Goal: Task Accomplishment & Management: Complete application form

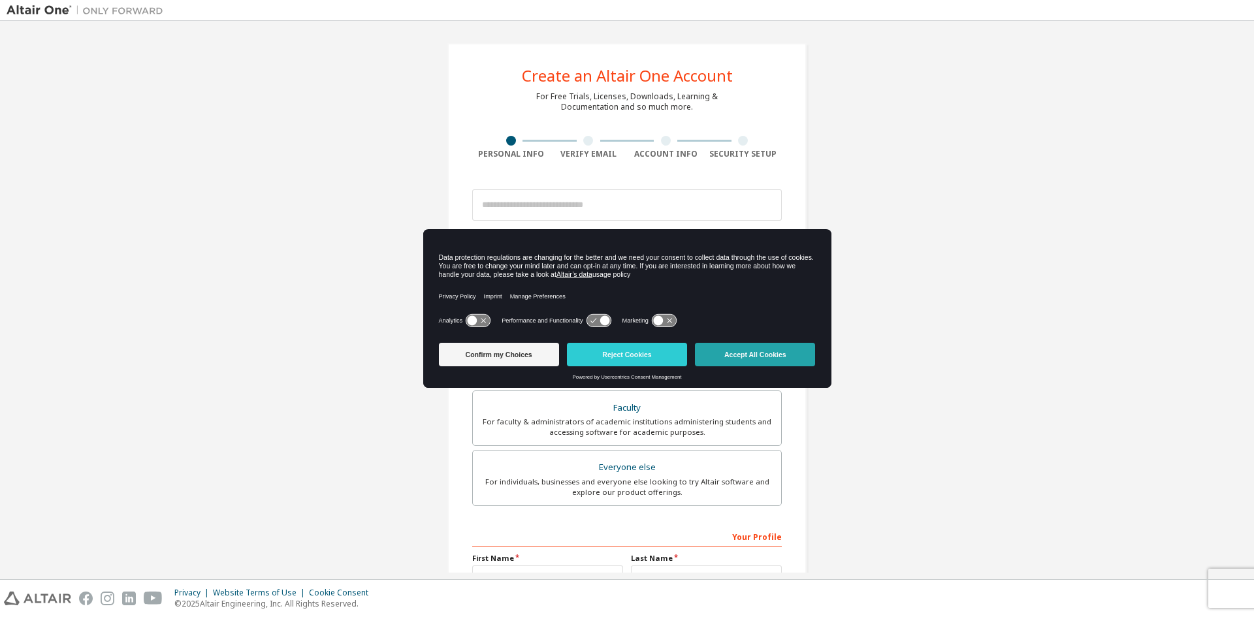
click at [731, 353] on button "Accept All Cookies" at bounding box center [755, 355] width 120 height 24
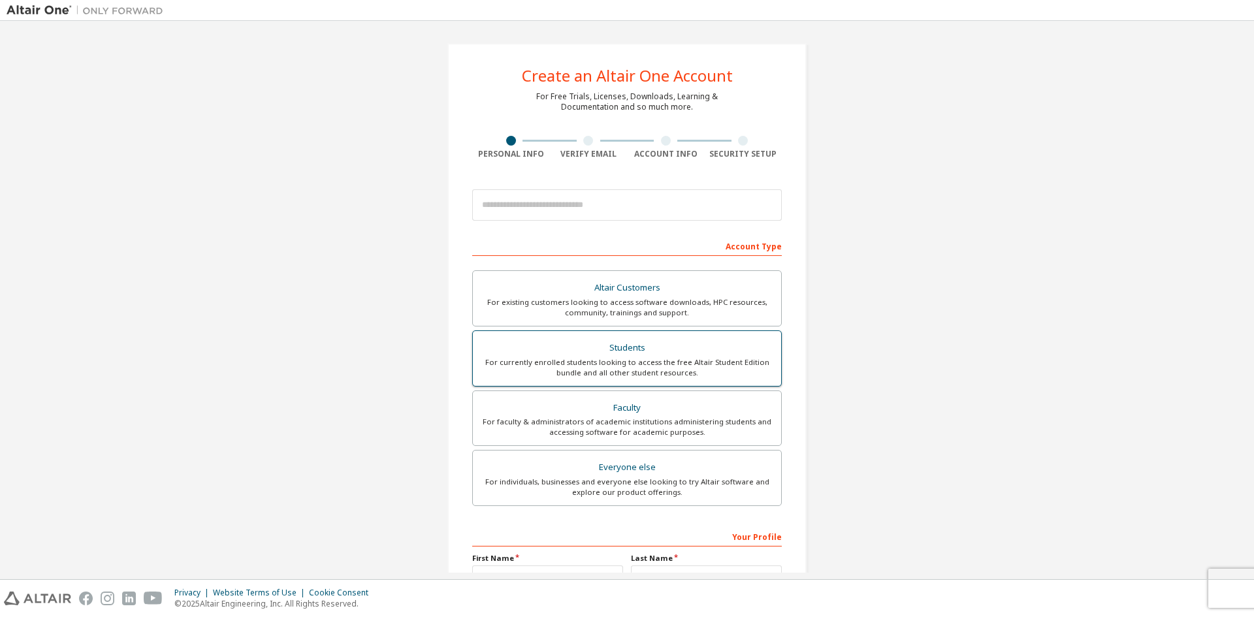
click at [571, 349] on div "Students" at bounding box center [627, 348] width 293 height 18
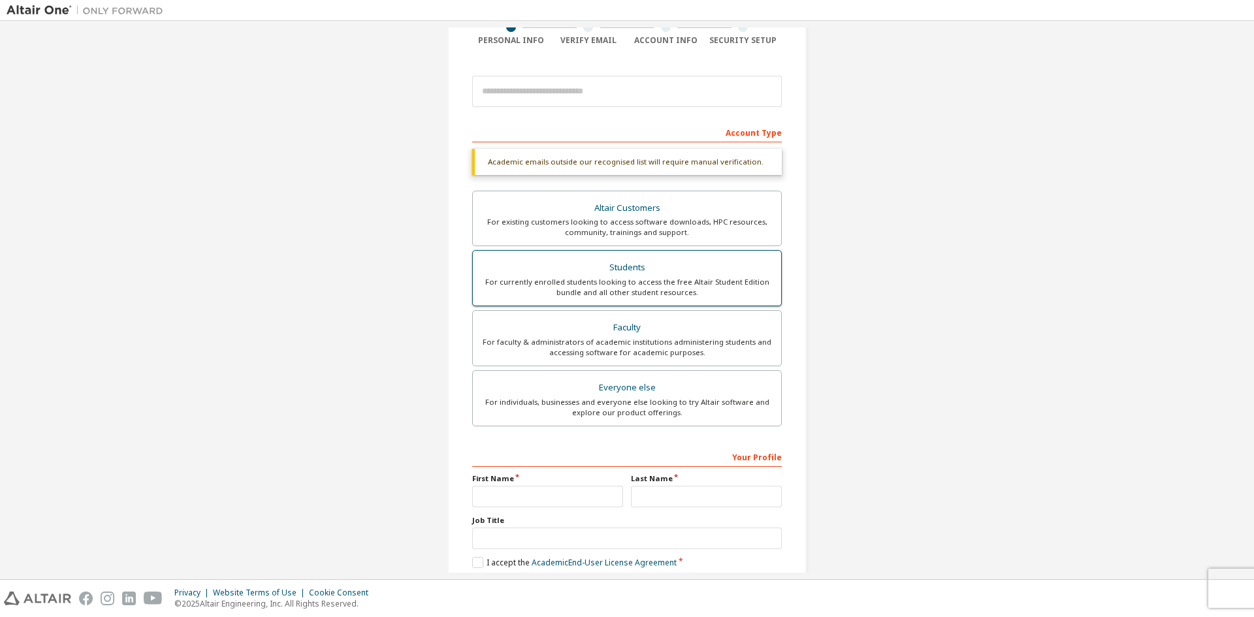
scroll to position [50, 0]
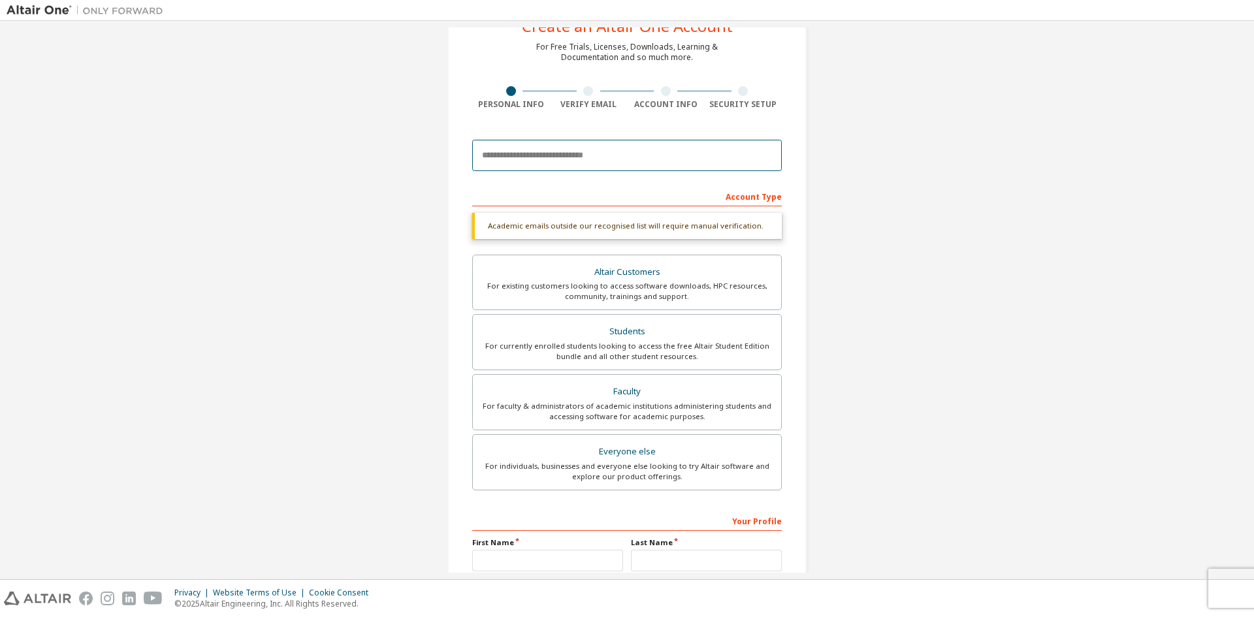
click at [570, 156] on input "email" at bounding box center [627, 155] width 310 height 31
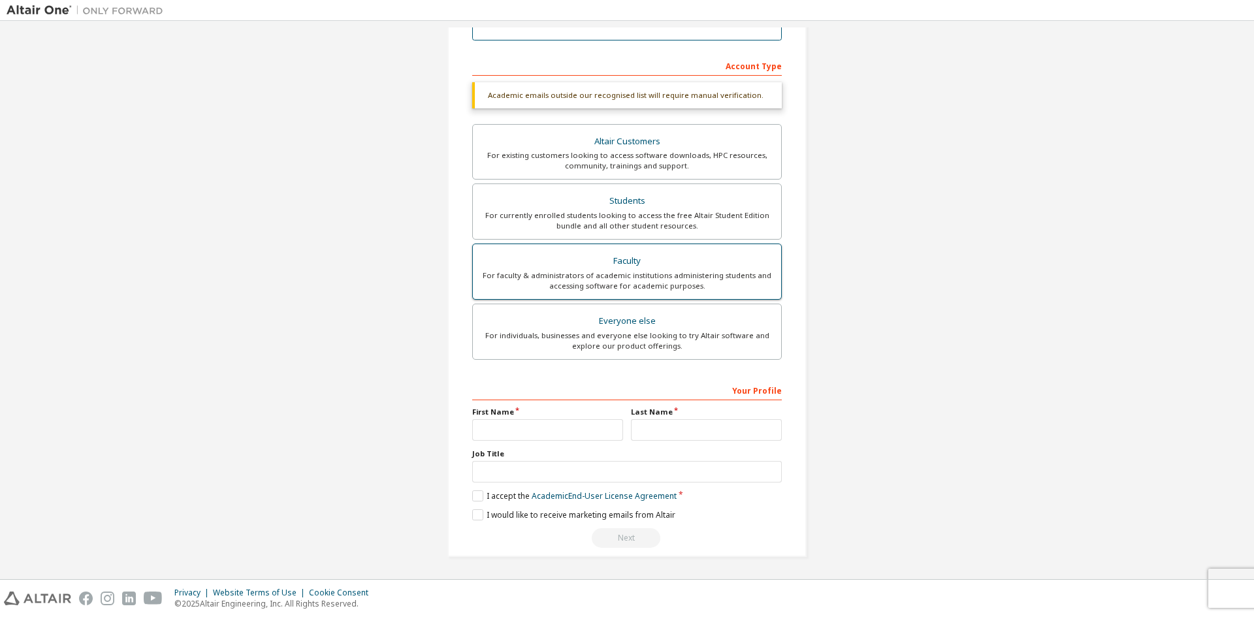
scroll to position [0, 0]
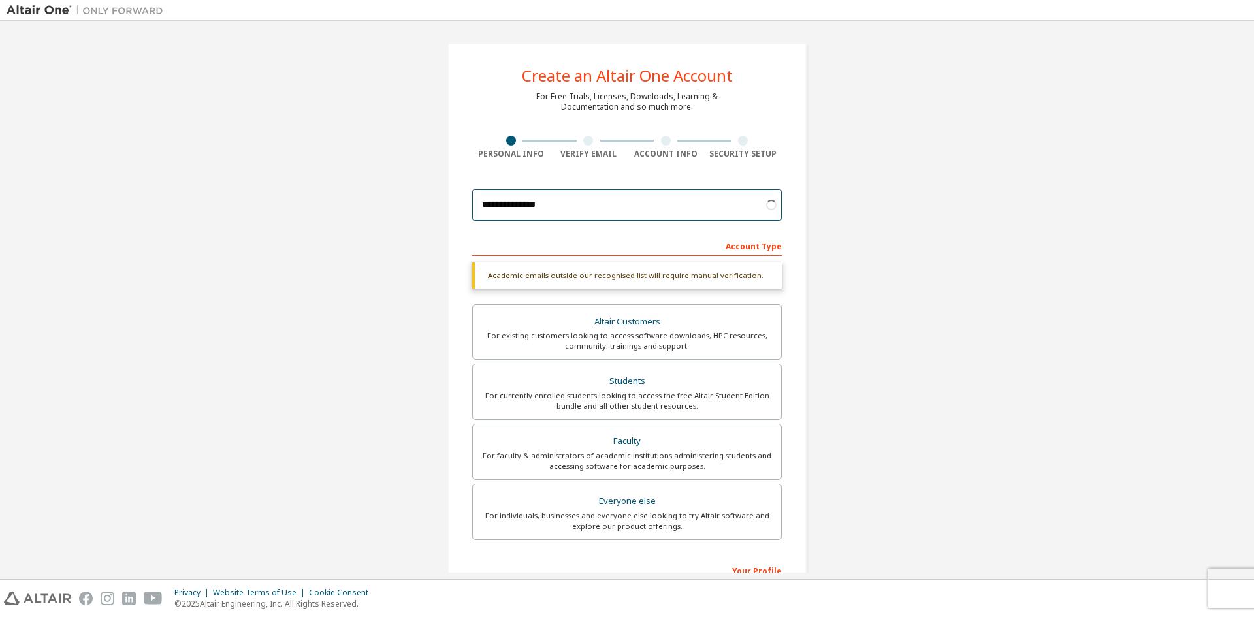
type input "**********"
click at [840, 204] on div "**********" at bounding box center [627, 390] width 1241 height 726
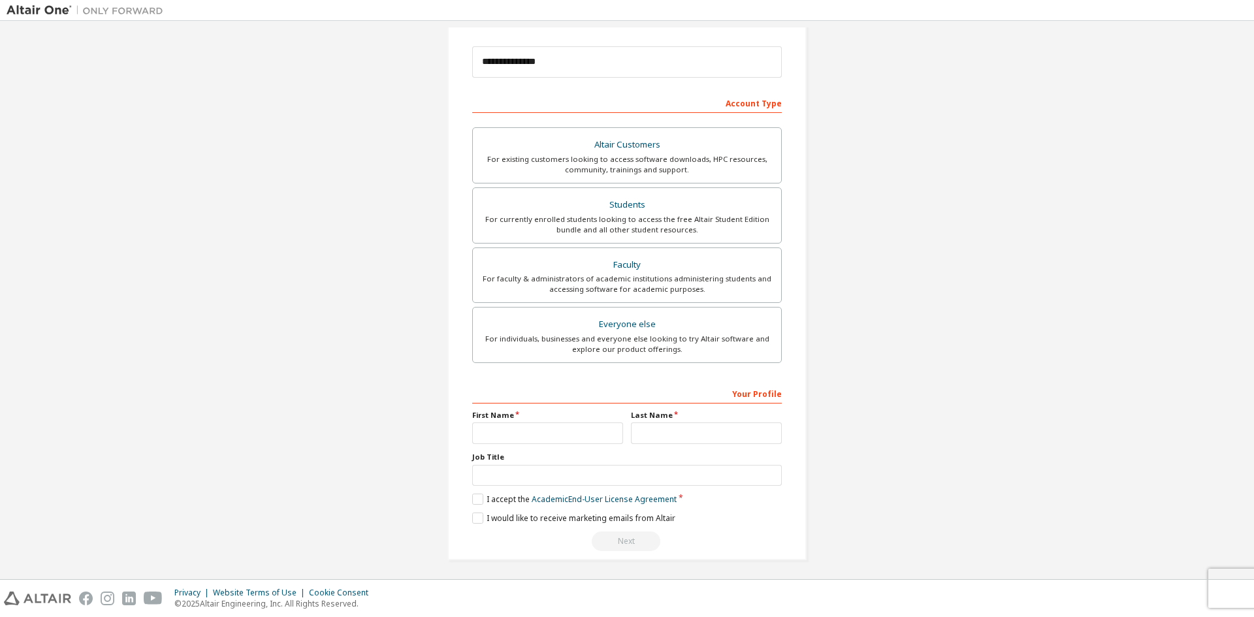
scroll to position [146, 0]
click at [563, 429] on input "text" at bounding box center [547, 430] width 151 height 22
type input "*******"
click at [690, 434] on input "text" at bounding box center [706, 430] width 151 height 22
type input "**"
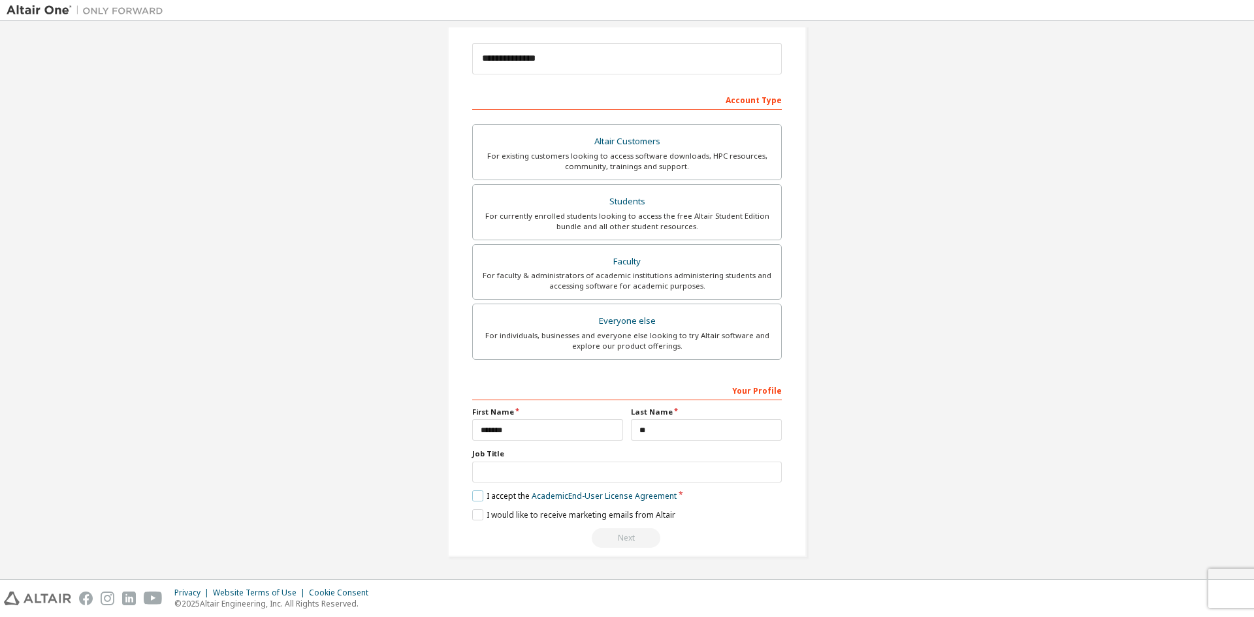
click at [472, 494] on label "I accept the Academic End-User License Agreement" at bounding box center [574, 495] width 204 height 11
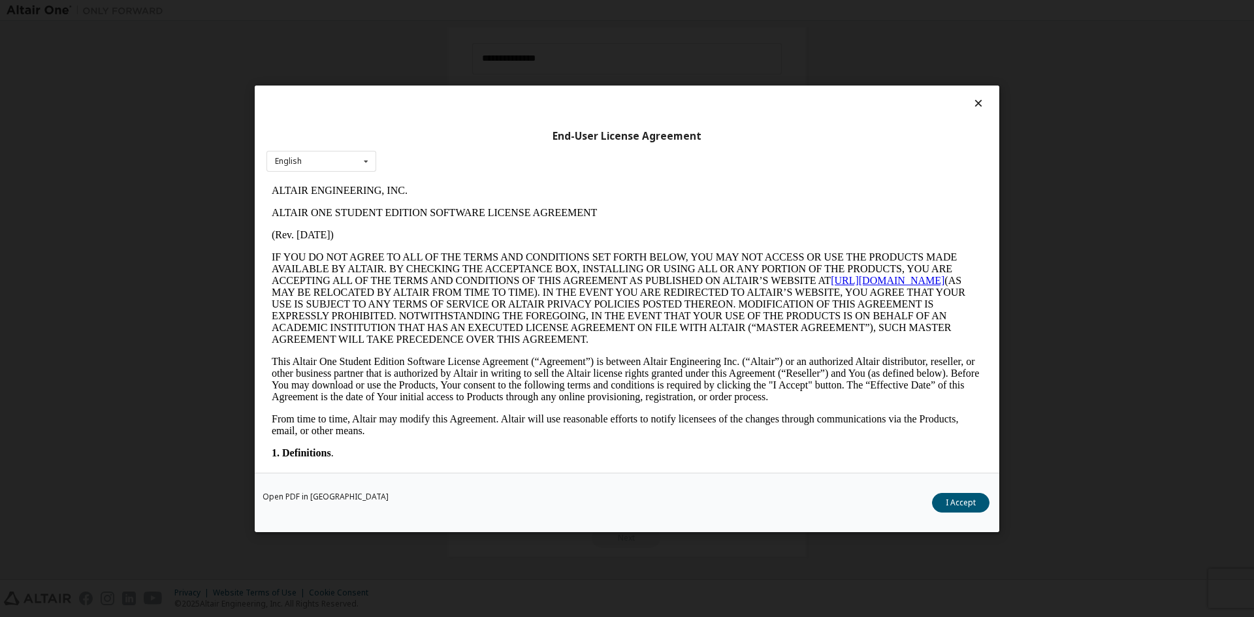
scroll to position [0, 0]
click at [953, 498] on button "I Accept" at bounding box center [960, 502] width 57 height 20
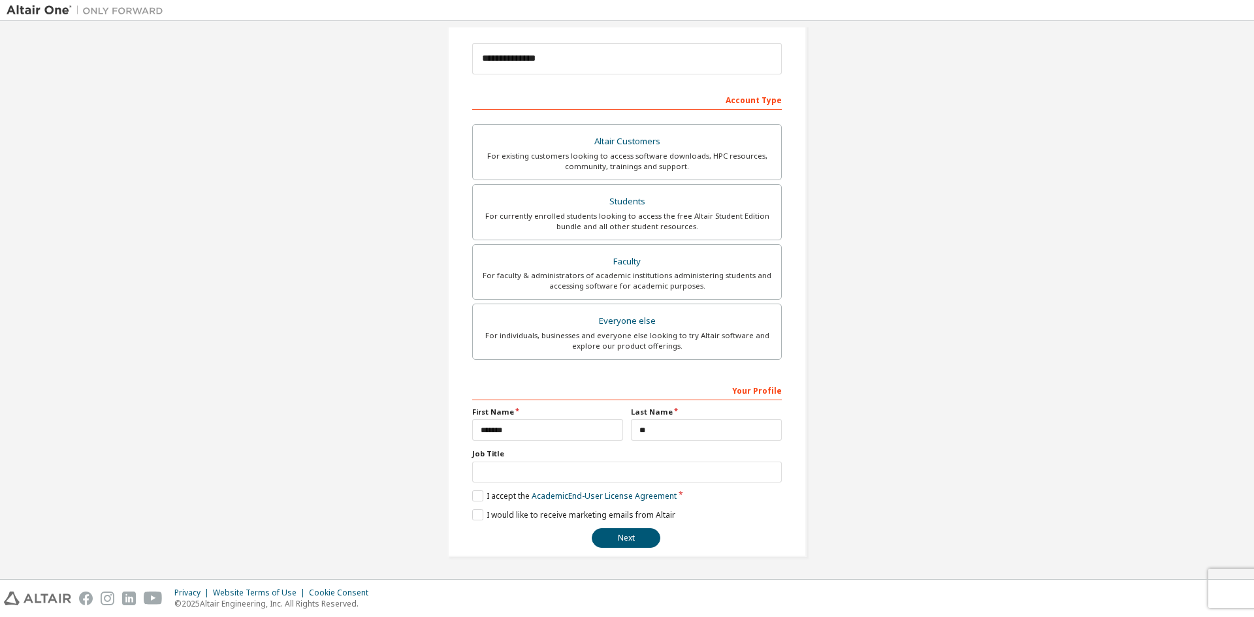
click at [466, 515] on div "**********" at bounding box center [626, 227] width 359 height 660
click at [472, 517] on label "I would like to receive marketing emails from Altair" at bounding box center [573, 514] width 203 height 11
click at [601, 533] on button "Next" at bounding box center [626, 538] width 69 height 20
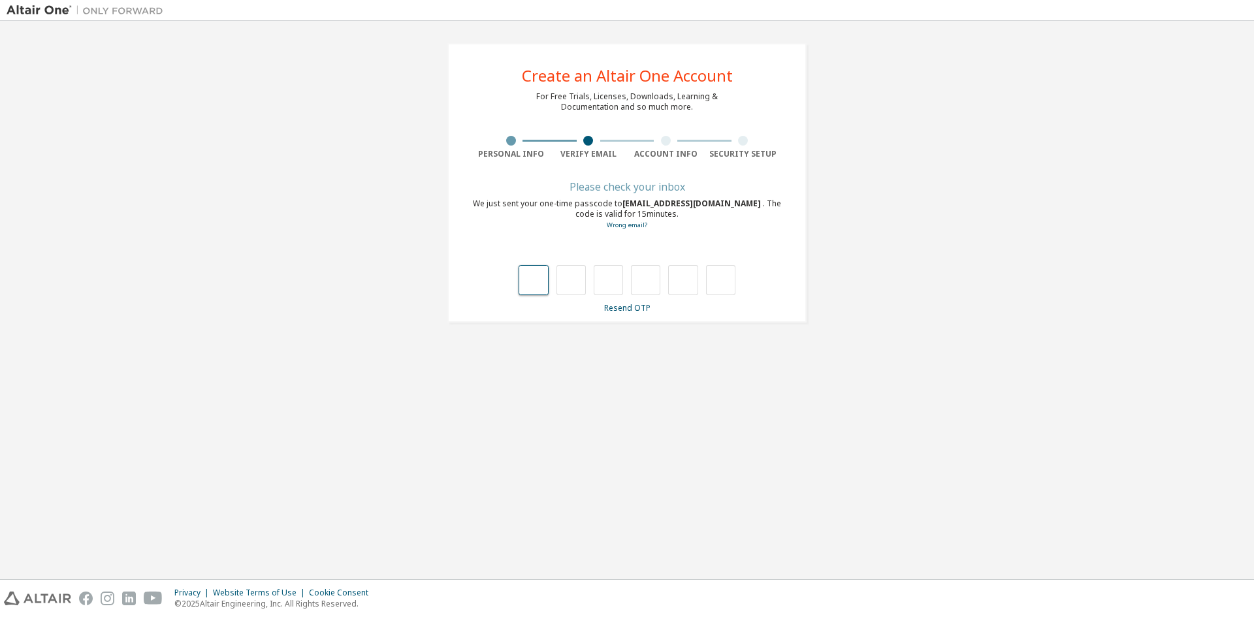
type input "*"
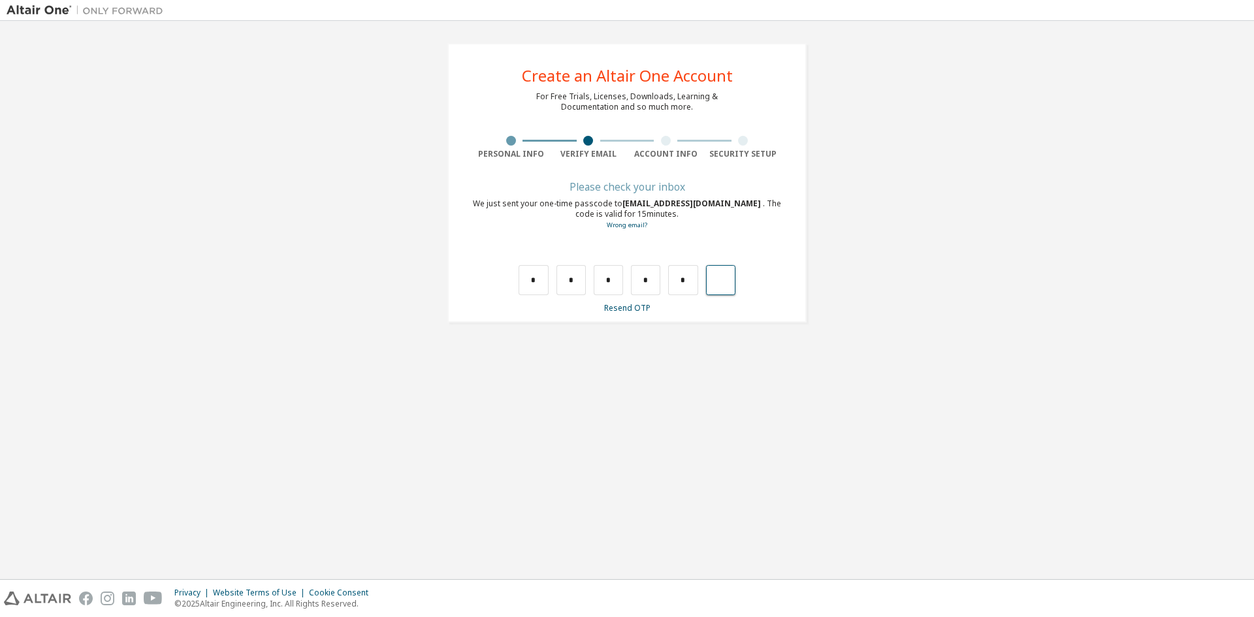
type input "*"
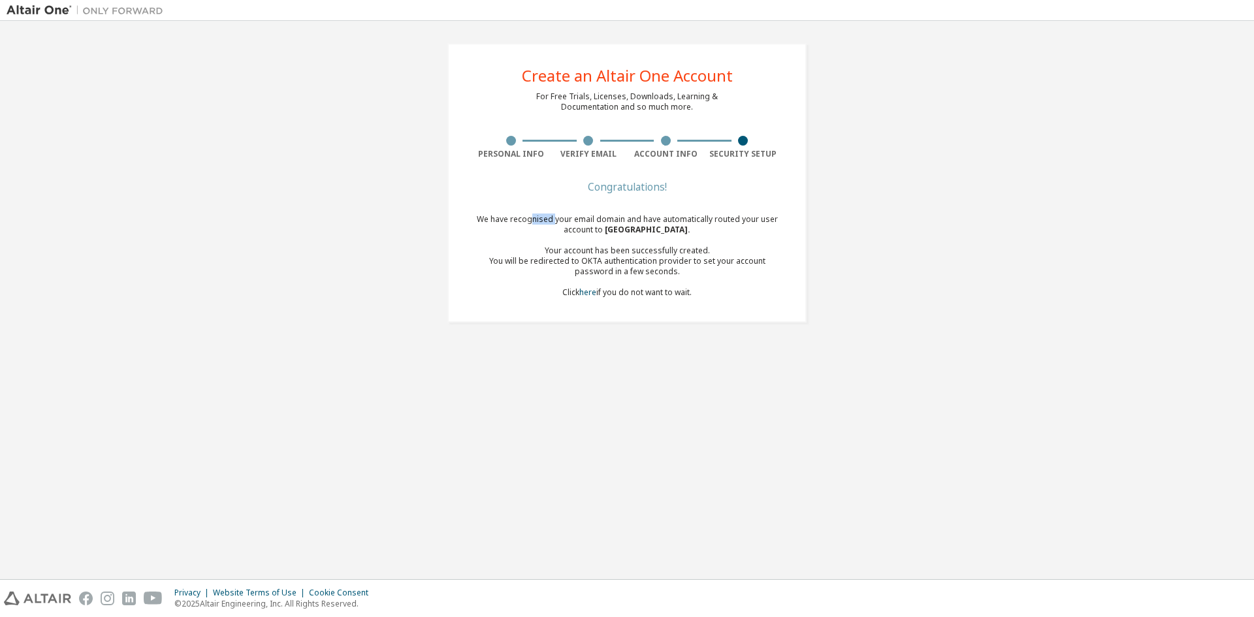
drag, startPoint x: 534, startPoint y: 215, endPoint x: 556, endPoint y: 218, distance: 23.1
click at [556, 218] on div "We have recognised your email domain and have automatically routed your user ac…" at bounding box center [627, 256] width 310 height 84
drag, startPoint x: 547, startPoint y: 240, endPoint x: 684, endPoint y: 266, distance: 138.9
click at [683, 266] on div "We have recognised your email domain and have automatically routed your user ac…" at bounding box center [627, 256] width 310 height 84
click at [701, 270] on div "You will be redirected to OKTA authentication provider to set your account pass…" at bounding box center [627, 266] width 310 height 21
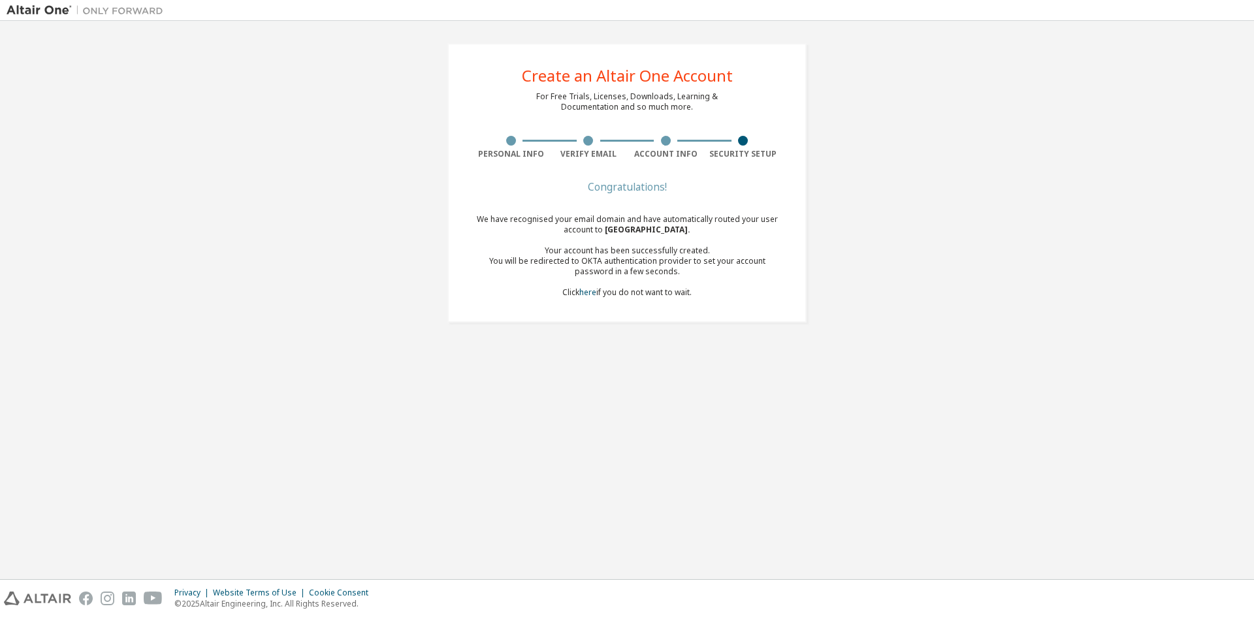
click at [683, 271] on div "You will be redirected to OKTA authentication provider to set your account pass…" at bounding box center [627, 266] width 310 height 21
